Goal: Navigation & Orientation: Find specific page/section

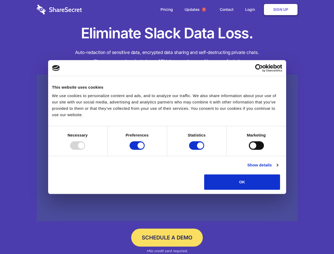
click at [85, 150] on div at bounding box center [77, 145] width 15 height 8
click at [145, 150] on input "Preferences" at bounding box center [137, 145] width 15 height 8
checkbox input "false"
click at [197, 150] on input "Statistics" at bounding box center [196, 145] width 15 height 8
checkbox input "false"
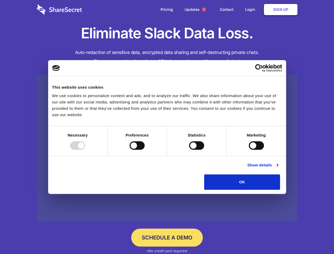
click at [249, 150] on input "Marketing" at bounding box center [256, 145] width 15 height 8
checkbox input "true"
click at [278, 168] on link "Show details" at bounding box center [262, 165] width 31 height 6
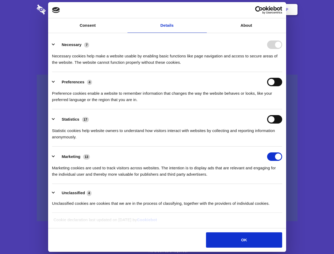
click at [282, 72] on li "Necessary 7 Necessary cookies help make a website usable by enabling basic func…" at bounding box center [167, 53] width 230 height 37
click at [204, 10] on span "1" at bounding box center [204, 9] width 4 height 4
